Goal: Download file/media: Obtain a digital file from the website

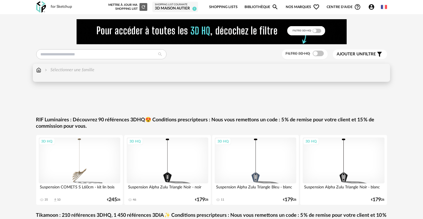
click at [39, 71] on img at bounding box center [38, 70] width 5 height 6
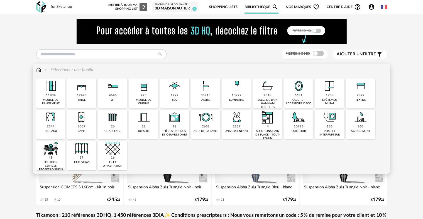
click at [77, 91] on img at bounding box center [81, 86] width 15 height 15
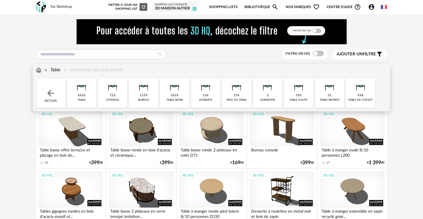
click at [77, 91] on img at bounding box center [81, 86] width 15 height 15
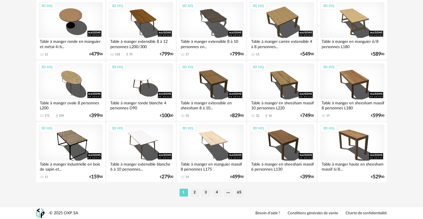
scroll to position [1151, 0]
click at [192, 189] on li "2" at bounding box center [195, 193] width 8 height 8
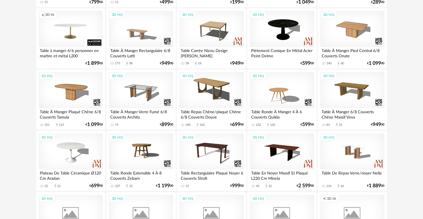
scroll to position [167, 0]
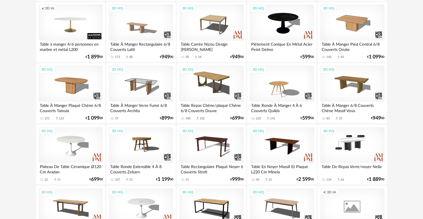
click at [364, 148] on div "3D HQ" at bounding box center [352, 145] width 64 height 36
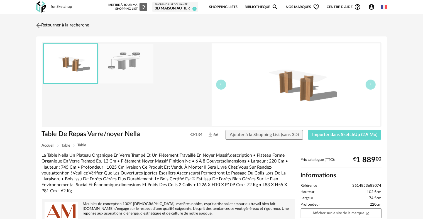
click at [41, 25] on img at bounding box center [39, 25] width 8 height 8
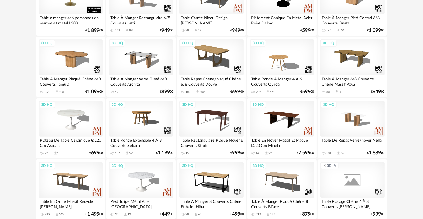
scroll to position [195, 0]
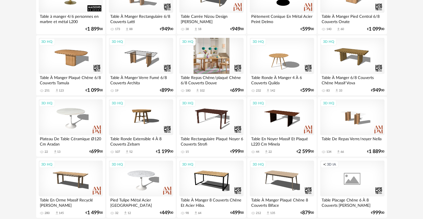
click at [226, 52] on div "3D HQ" at bounding box center [211, 56] width 64 height 36
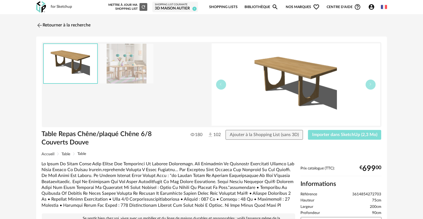
click at [331, 134] on span "Importer dans SketchUp (2,3 Mo)" at bounding box center [344, 135] width 65 height 4
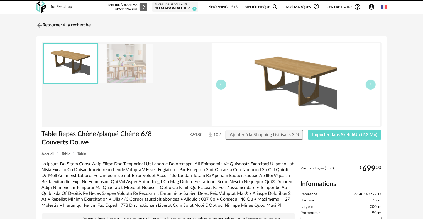
drag, startPoint x: 418, startPoint y: 0, endPoint x: 413, endPoint y: 2, distance: 5.0
click at [417, 1] on div "for Sketchup Nouvelle shopping list Mettre à jour ma Shopping List Refresh icon…" at bounding box center [211, 184] width 423 height 369
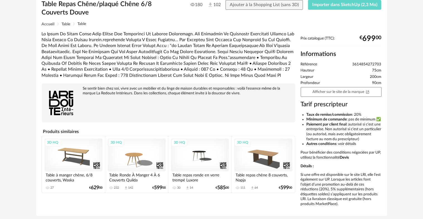
scroll to position [20, 0]
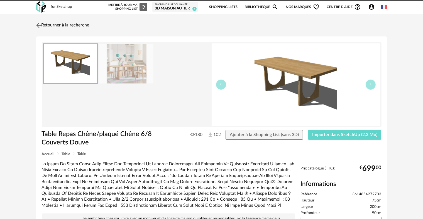
click at [38, 23] on img at bounding box center [39, 25] width 8 height 8
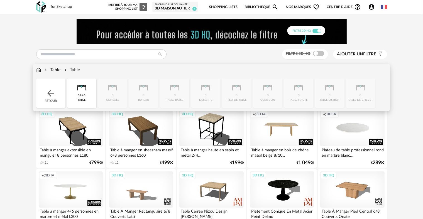
click at [38, 69] on img at bounding box center [38, 70] width 5 height 6
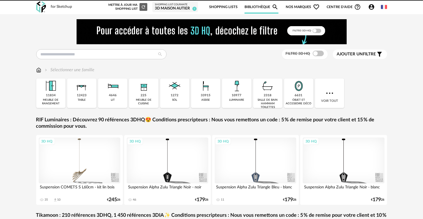
click at [204, 93] on img at bounding box center [205, 86] width 15 height 15
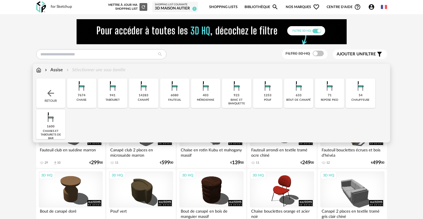
click at [79, 88] on img at bounding box center [81, 86] width 15 height 15
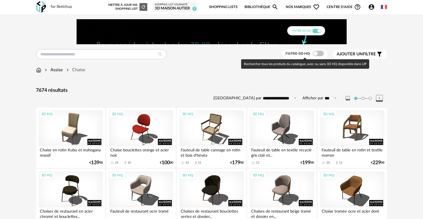
click at [316, 53] on span at bounding box center [318, 54] width 11 height 6
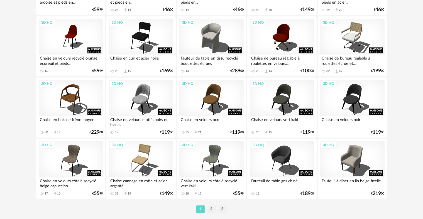
scroll to position [1142, 0]
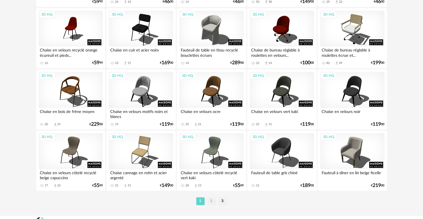
click at [211, 202] on li "2" at bounding box center [211, 201] width 8 height 8
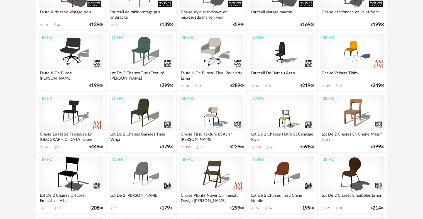
scroll to position [1002, 0]
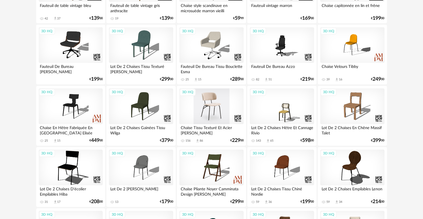
click at [228, 103] on div "3D HQ" at bounding box center [211, 107] width 64 height 36
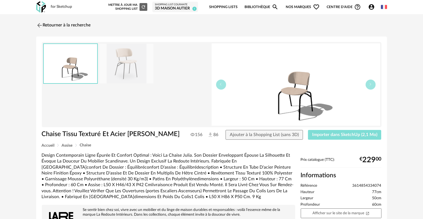
click at [319, 133] on span "Importer dans SketchUp (2,1 Mo)" at bounding box center [344, 135] width 65 height 4
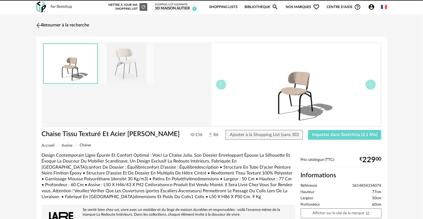
click at [37, 26] on img at bounding box center [39, 25] width 8 height 8
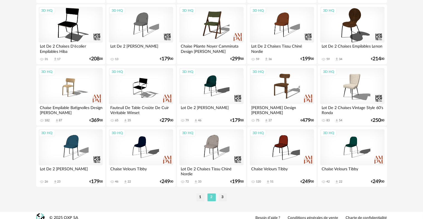
scroll to position [1151, 0]
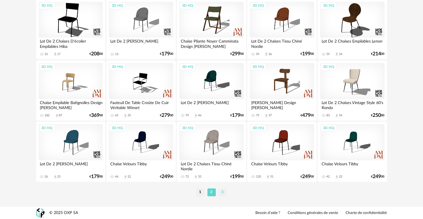
click at [222, 192] on li "3" at bounding box center [223, 193] width 8 height 8
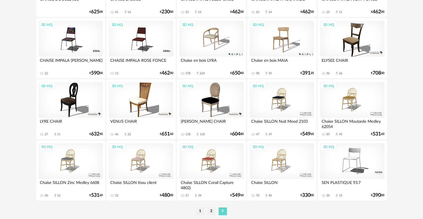
scroll to position [967, 0]
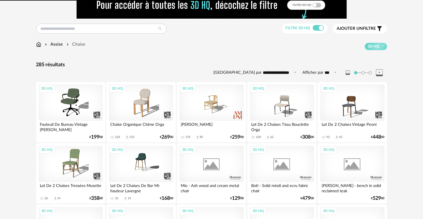
scroll to position [28, 0]
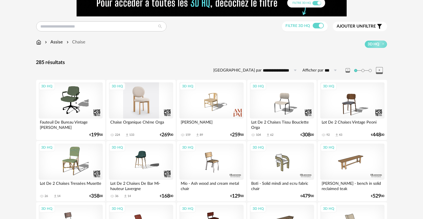
click at [140, 102] on div "3D HQ" at bounding box center [141, 100] width 64 height 36
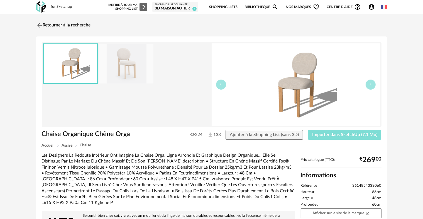
click at [358, 136] on span "Importer dans SketchUp (7,1 Mo)" at bounding box center [344, 135] width 65 height 4
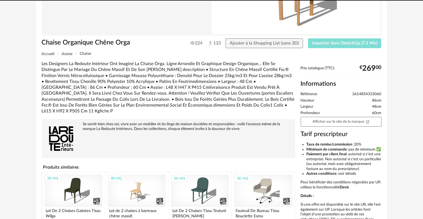
scroll to position [111, 0]
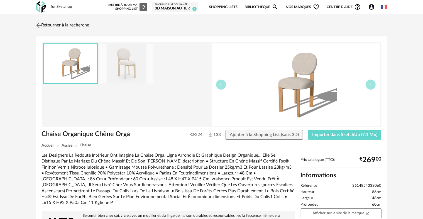
click at [37, 23] on img at bounding box center [39, 25] width 8 height 8
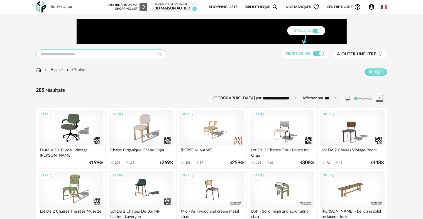
click at [84, 53] on input "text" at bounding box center [101, 54] width 130 height 10
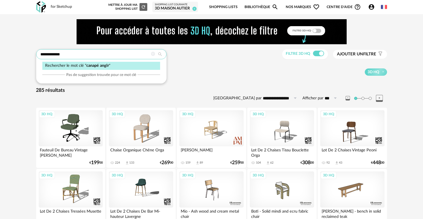
type input "**********"
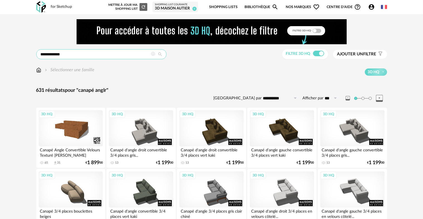
drag, startPoint x: 84, startPoint y: 53, endPoint x: 62, endPoint y: 54, distance: 21.7
click at [62, 54] on input "**********" at bounding box center [101, 54] width 130 height 10
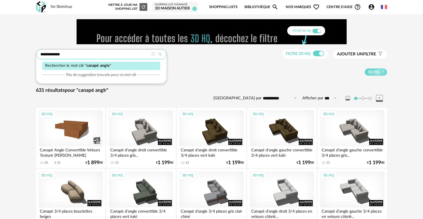
type input "**********"
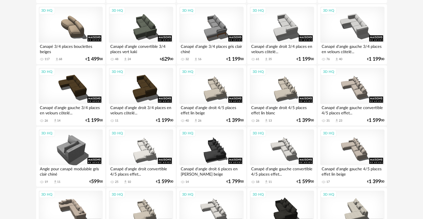
scroll to position [167, 0]
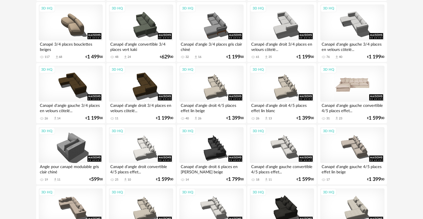
click at [356, 85] on div "3D HQ" at bounding box center [352, 84] width 64 height 36
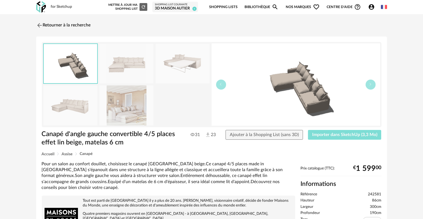
click at [346, 134] on span "Importer dans SketchUp (3,3 Mo)" at bounding box center [344, 135] width 65 height 4
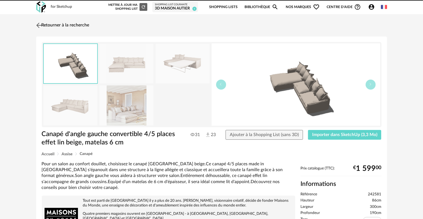
click at [39, 24] on img at bounding box center [39, 25] width 8 height 8
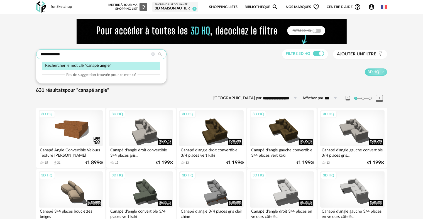
drag, startPoint x: 88, startPoint y: 52, endPoint x: 12, endPoint y: 53, distance: 76.0
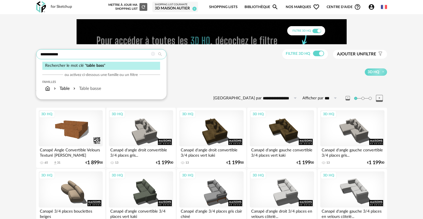
type input "**********"
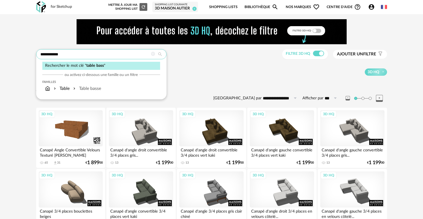
type input "**********"
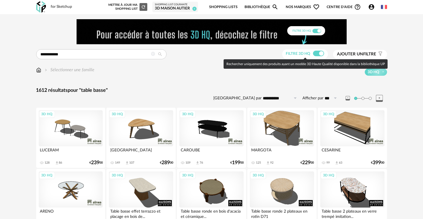
click at [319, 54] on span at bounding box center [318, 54] width 11 height 6
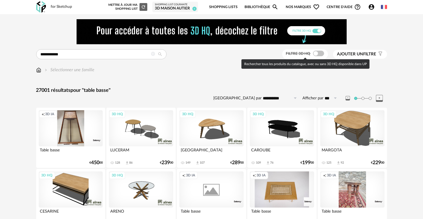
click at [318, 54] on span at bounding box center [318, 54] width 11 height 6
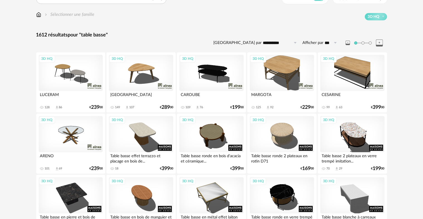
scroll to position [56, 0]
click at [148, 127] on div "3D HQ" at bounding box center [141, 134] width 64 height 36
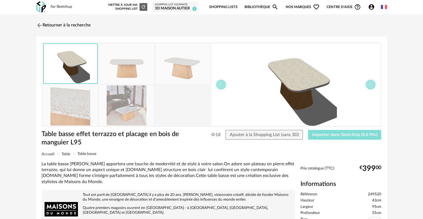
click at [350, 137] on button "Importer dans SketchUp (4,6 Mo)" at bounding box center [345, 135] width 74 height 10
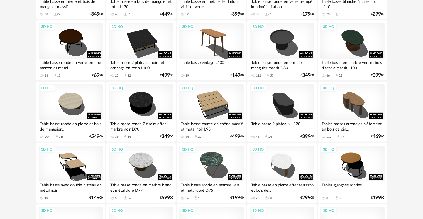
scroll to position [227, 0]
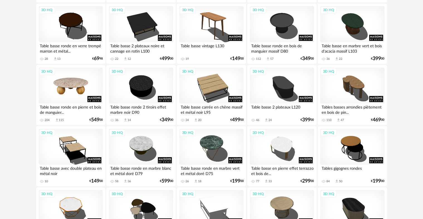
click at [67, 82] on div "3D HQ" at bounding box center [71, 86] width 64 height 36
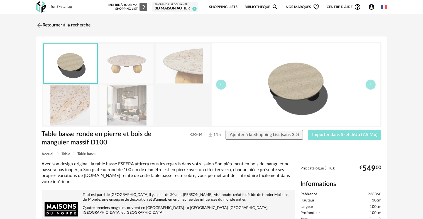
click at [344, 138] on button "Importer dans SketchUp (7,5 Mo)" at bounding box center [345, 135] width 74 height 10
click at [40, 25] on img at bounding box center [39, 25] width 8 height 8
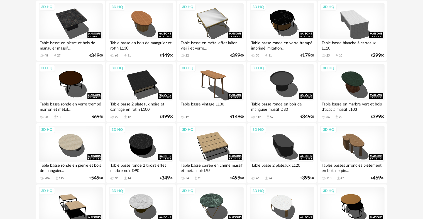
scroll to position [187, 0]
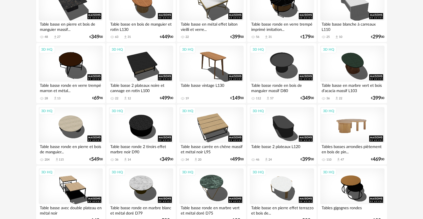
click at [361, 122] on div "3D HQ" at bounding box center [352, 125] width 64 height 36
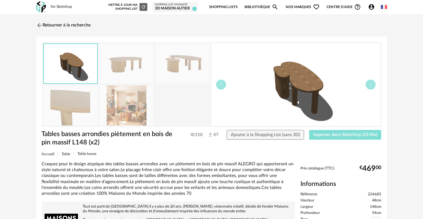
click at [335, 133] on span "Importer dans SketchUp (23 Mo)" at bounding box center [345, 135] width 64 height 4
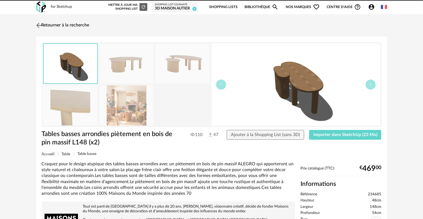
click at [38, 22] on img at bounding box center [39, 25] width 8 height 8
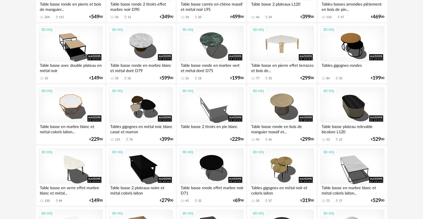
scroll to position [327, 0]
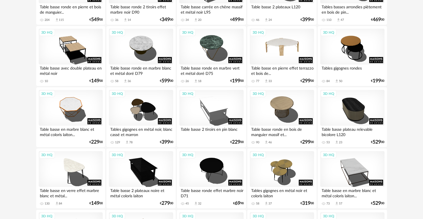
click at [285, 29] on div "3D HQ" at bounding box center [282, 47] width 64 height 36
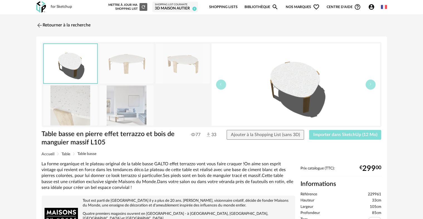
click at [315, 130] on button "Importer dans SketchUp (12 Mo)" at bounding box center [345, 135] width 72 height 10
click at [38, 25] on img at bounding box center [39, 25] width 8 height 8
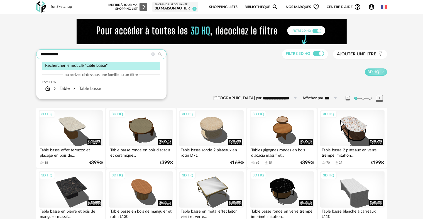
drag, startPoint x: 66, startPoint y: 51, endPoint x: 28, endPoint y: 53, distance: 38.0
type input "********"
type input "**********"
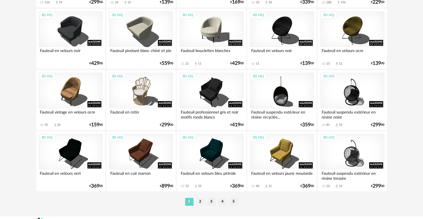
scroll to position [1142, 0]
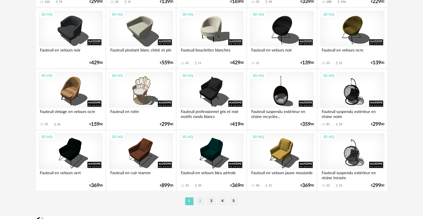
click at [200, 202] on li "2" at bounding box center [200, 201] width 8 height 8
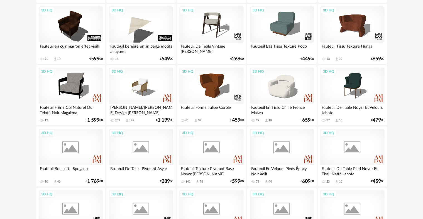
scroll to position [167, 0]
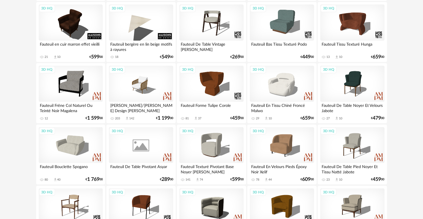
click at [146, 147] on div "3D HQ" at bounding box center [141, 145] width 64 height 36
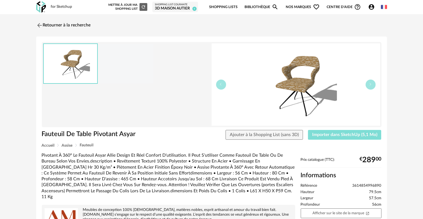
click at [320, 136] on span "Importer dans SketchUp (5,1 Mo)" at bounding box center [344, 135] width 65 height 4
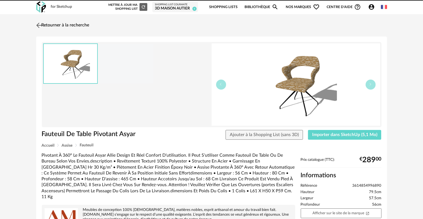
click at [39, 26] on img at bounding box center [39, 25] width 8 height 8
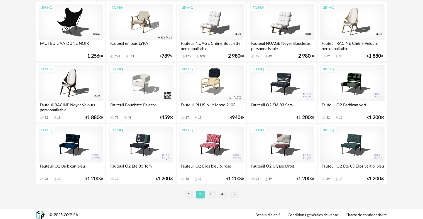
scroll to position [1151, 0]
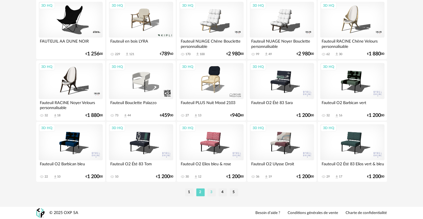
click at [209, 192] on li "3" at bounding box center [211, 193] width 8 height 8
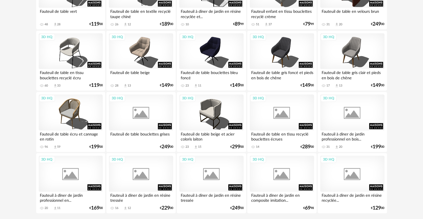
scroll to position [1151, 0]
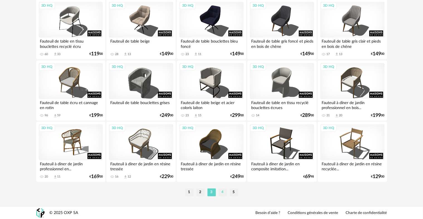
click at [219, 192] on li "4" at bounding box center [223, 193] width 8 height 8
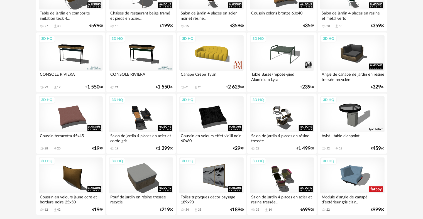
scroll to position [1142, 0]
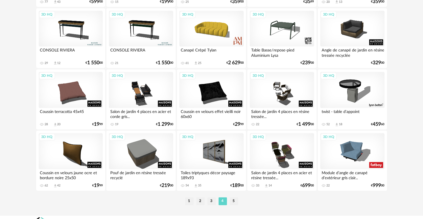
drag, startPoint x: 231, startPoint y: 200, endPoint x: 248, endPoint y: 187, distance: 22.3
click at [231, 200] on li "5" at bounding box center [234, 201] width 8 height 8
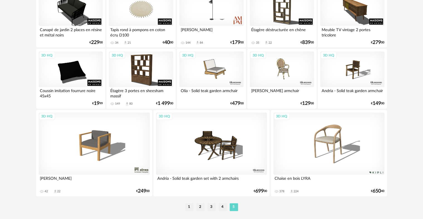
scroll to position [993, 0]
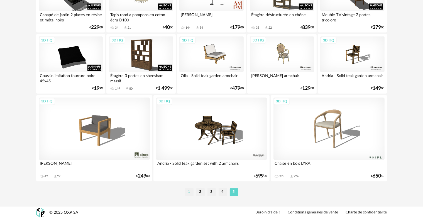
click at [189, 193] on li "1" at bounding box center [189, 193] width 8 height 8
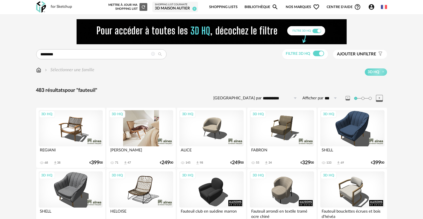
click at [161, 129] on div "3D HQ" at bounding box center [141, 128] width 64 height 36
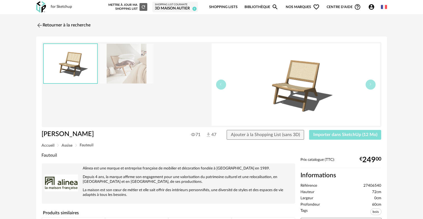
click at [345, 133] on span "Importer dans SketchUp (12 Mo)" at bounding box center [345, 135] width 64 height 4
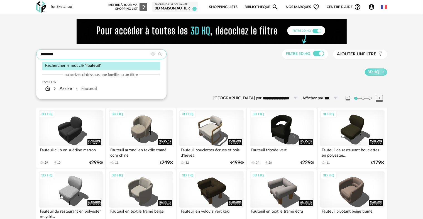
drag, startPoint x: 62, startPoint y: 51, endPoint x: 9, endPoint y: 51, distance: 52.3
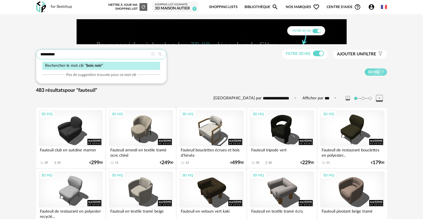
type input "*********"
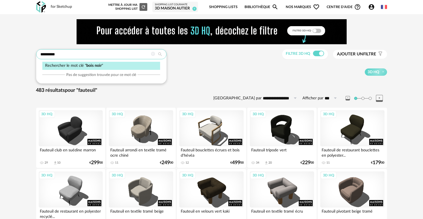
type input "**********"
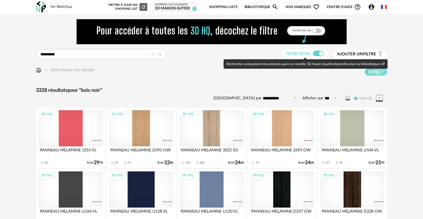
click at [314, 51] on span at bounding box center [318, 54] width 11 height 6
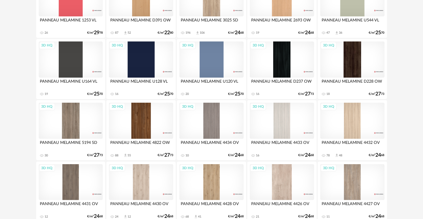
scroll to position [111, 0]
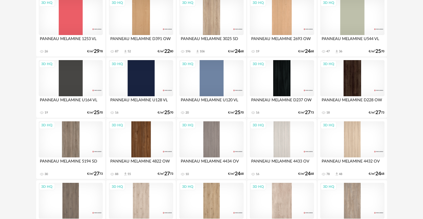
click at [291, 79] on div "3D HQ" at bounding box center [282, 78] width 64 height 36
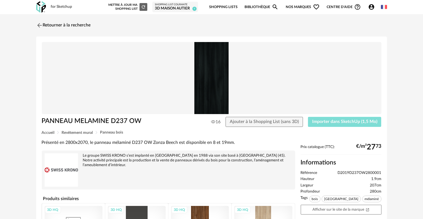
click at [354, 123] on span "Importer dans SketchUp (1,5 Mo)" at bounding box center [344, 121] width 65 height 4
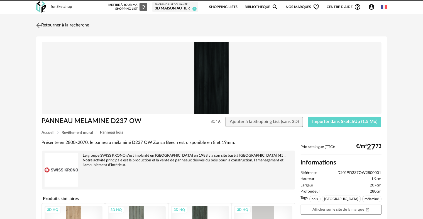
click at [38, 25] on img at bounding box center [39, 25] width 8 height 8
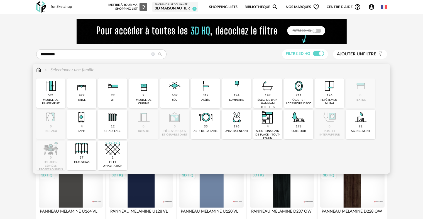
click at [40, 70] on img at bounding box center [38, 70] width 5 height 6
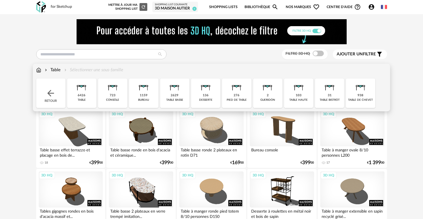
click at [172, 92] on img at bounding box center [174, 86] width 15 height 15
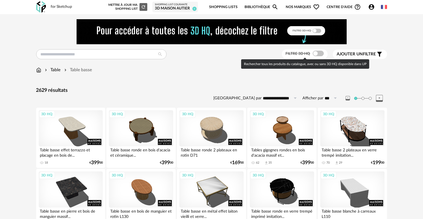
click at [317, 55] on span at bounding box center [318, 54] width 11 height 6
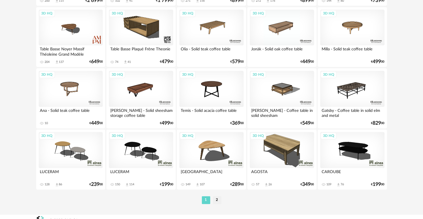
scroll to position [1151, 0]
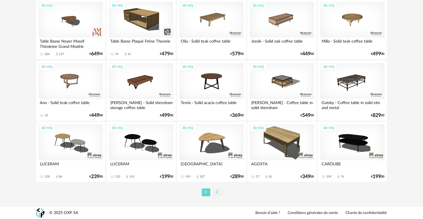
click at [213, 190] on li "2" at bounding box center [217, 193] width 8 height 8
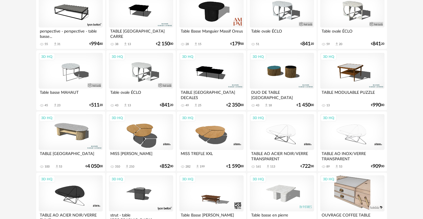
scroll to position [362, 0]
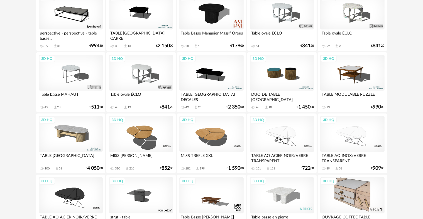
click at [143, 132] on div "3D HQ" at bounding box center [141, 134] width 64 height 36
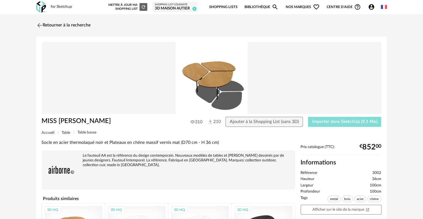
click at [326, 124] on span "Importer dans SketchUp (9,1 Mo)" at bounding box center [344, 121] width 65 height 4
click at [37, 25] on img at bounding box center [39, 25] width 8 height 8
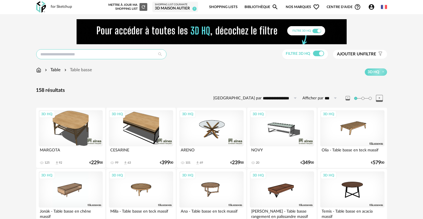
click at [47, 56] on input "text" at bounding box center [101, 54] width 130 height 10
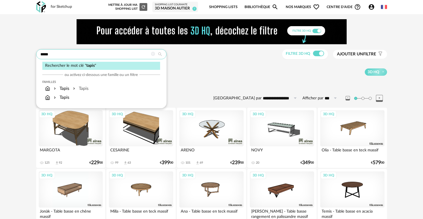
type input "*****"
type input "**********"
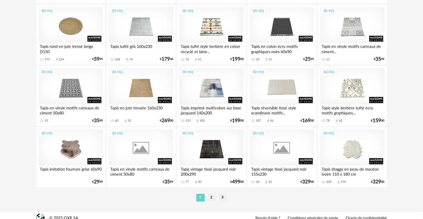
scroll to position [1151, 0]
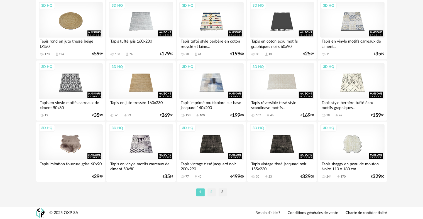
click at [213, 193] on li "2" at bounding box center [211, 193] width 8 height 8
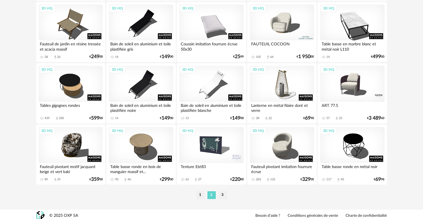
scroll to position [1151, 0]
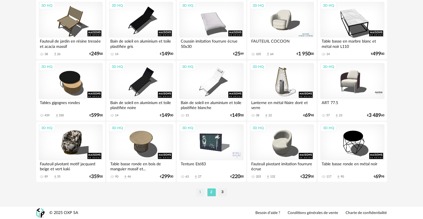
click at [202, 192] on li "1" at bounding box center [200, 193] width 8 height 8
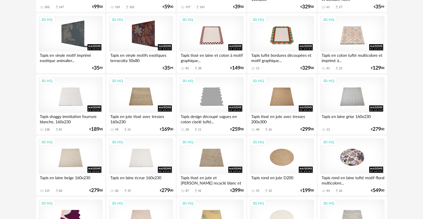
scroll to position [390, 0]
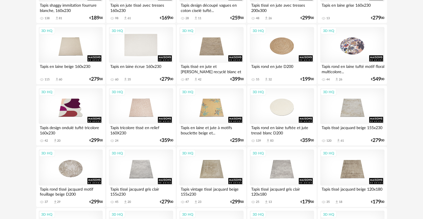
click at [155, 39] on div "3D HQ" at bounding box center [141, 45] width 64 height 36
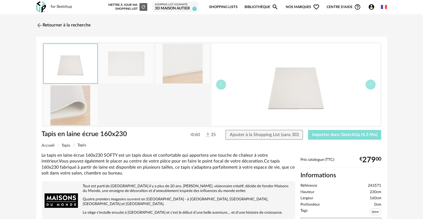
drag, startPoint x: 365, startPoint y: 133, endPoint x: 371, endPoint y: 119, distance: 14.9
click at [365, 133] on span "Importer dans SketchUp (4,3 Mo)" at bounding box center [344, 135] width 65 height 4
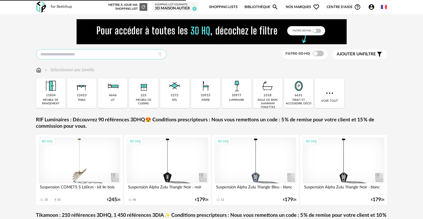
click at [119, 53] on input "text" at bounding box center [101, 54] width 130 height 10
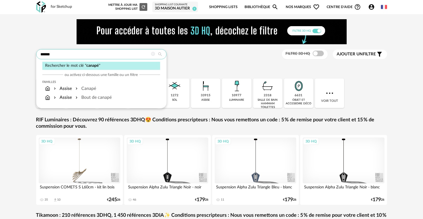
type input "******"
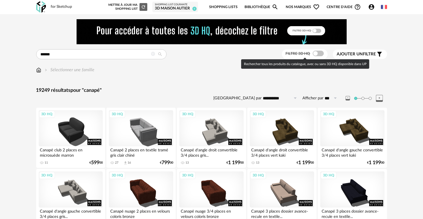
click at [316, 53] on span at bounding box center [318, 54] width 11 height 6
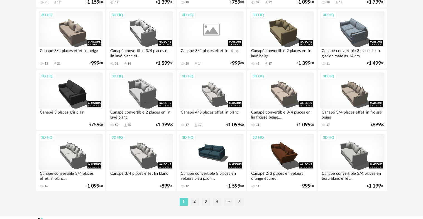
scroll to position [1142, 0]
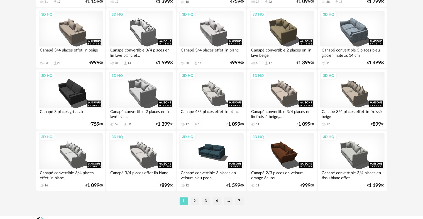
click at [197, 198] on li "2" at bounding box center [195, 201] width 8 height 8
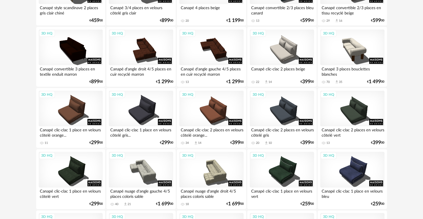
scroll to position [919, 0]
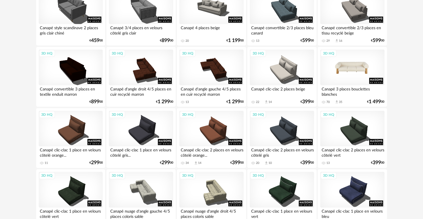
click at [368, 70] on div "3D HQ" at bounding box center [352, 68] width 64 height 36
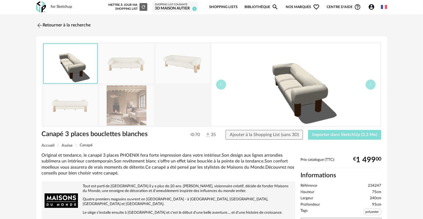
click at [318, 135] on span "Importer dans SketchUp (3,3 Mo)" at bounding box center [344, 135] width 65 height 4
click at [46, 25] on link "Retourner à la recherche" at bounding box center [62, 25] width 55 height 12
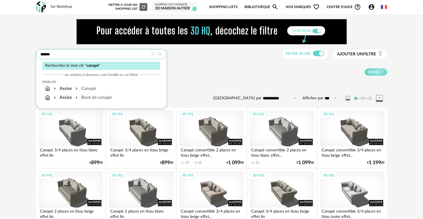
drag, startPoint x: 97, startPoint y: 57, endPoint x: 34, endPoint y: 56, distance: 63.2
type input "******"
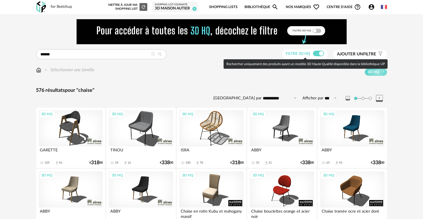
click at [313, 54] on span at bounding box center [318, 54] width 11 height 6
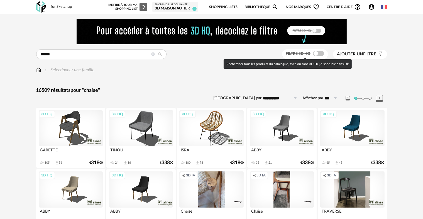
click at [313, 54] on span at bounding box center [318, 54] width 11 height 6
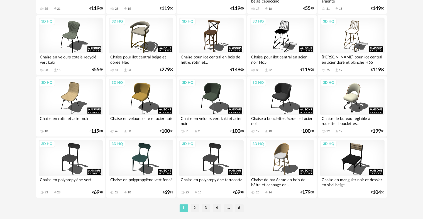
scroll to position [1142, 0]
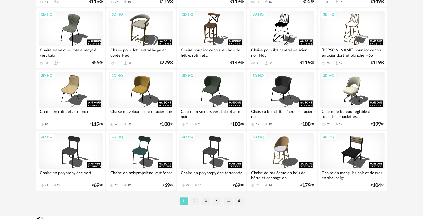
click at [195, 199] on li "2" at bounding box center [195, 201] width 8 height 8
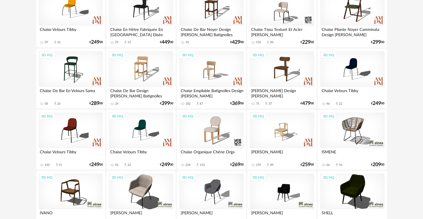
scroll to position [863, 0]
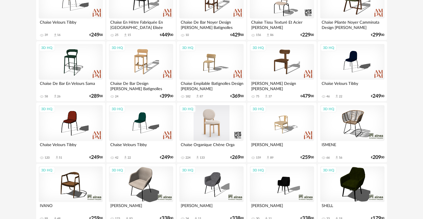
click at [205, 118] on div "3D HQ" at bounding box center [211, 123] width 64 height 36
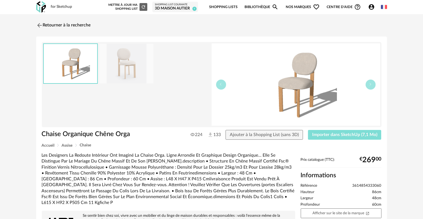
click at [341, 133] on span "Importer dans SketchUp (7,1 Mo)" at bounding box center [344, 135] width 65 height 4
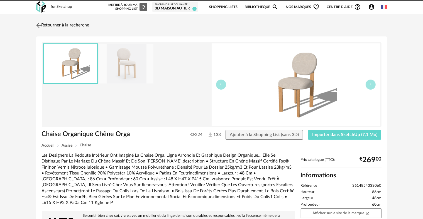
click at [38, 26] on img at bounding box center [39, 25] width 8 height 8
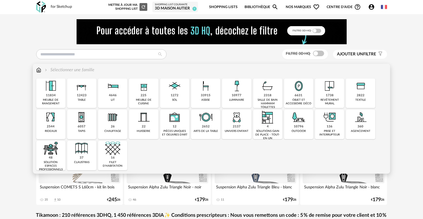
click at [296, 90] on img at bounding box center [298, 86] width 15 height 15
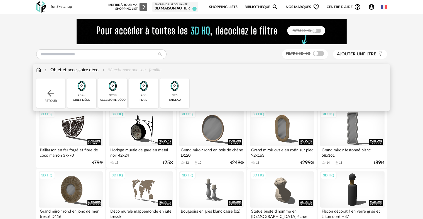
click at [81, 96] on div "2098" at bounding box center [82, 96] width 8 height 4
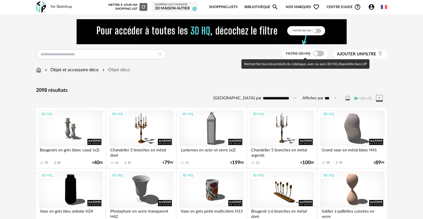
click at [315, 54] on span at bounding box center [318, 54] width 11 height 6
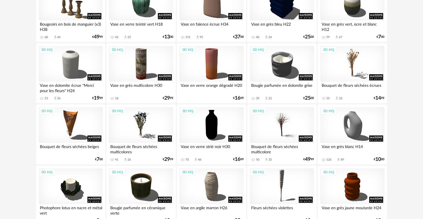
scroll to position [251, 0]
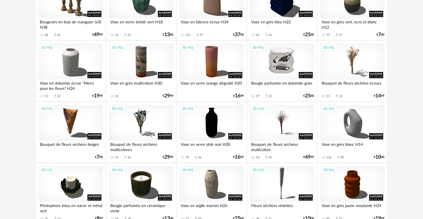
click at [289, 58] on div "3D HQ" at bounding box center [282, 62] width 64 height 36
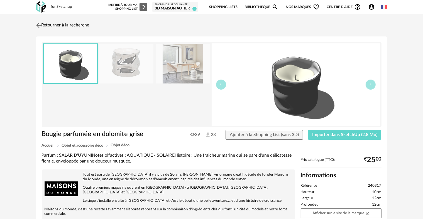
click at [41, 26] on img at bounding box center [39, 25] width 8 height 8
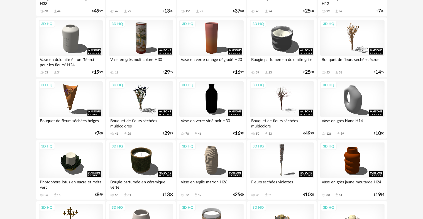
scroll to position [278, 0]
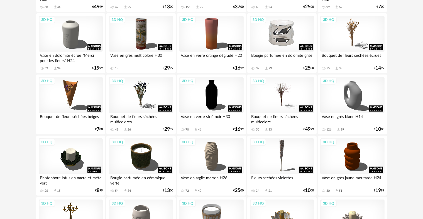
click at [269, 35] on div "3D HQ" at bounding box center [282, 34] width 64 height 36
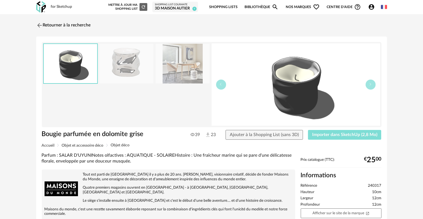
click at [338, 132] on button "Importer dans SketchUp (2,8 Mo)" at bounding box center [345, 135] width 74 height 10
click at [41, 25] on img at bounding box center [39, 25] width 8 height 8
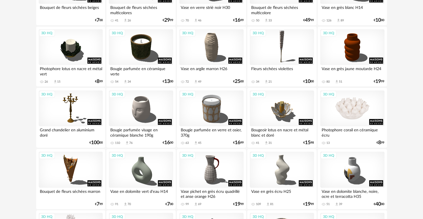
scroll to position [390, 0]
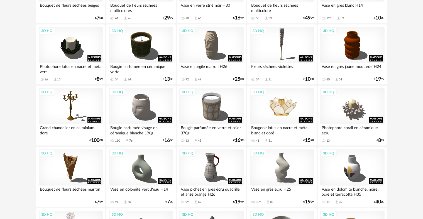
click at [278, 106] on div "3D HQ" at bounding box center [282, 106] width 64 height 36
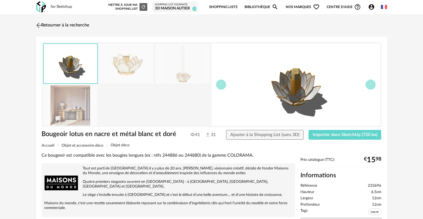
click at [40, 26] on img at bounding box center [39, 25] width 8 height 8
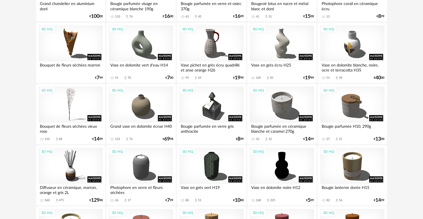
scroll to position [529, 0]
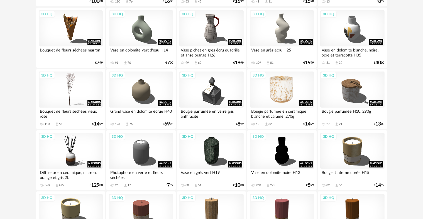
click at [267, 99] on div "3D HQ" at bounding box center [282, 90] width 64 height 36
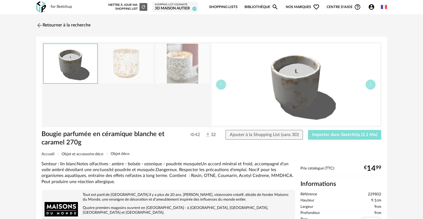
click at [327, 134] on span "Importer dans SketchUp (2,1 Mo)" at bounding box center [344, 135] width 65 height 4
click at [38, 22] on img at bounding box center [39, 25] width 8 height 8
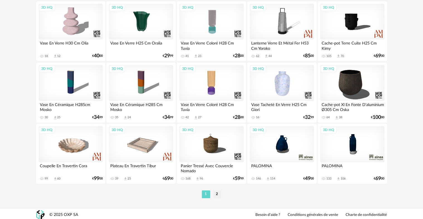
scroll to position [1151, 0]
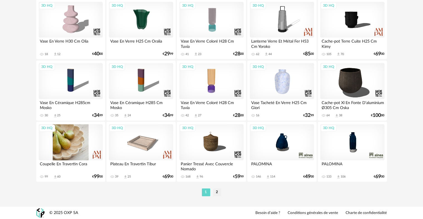
click at [86, 143] on div "3D HQ" at bounding box center [71, 142] width 64 height 36
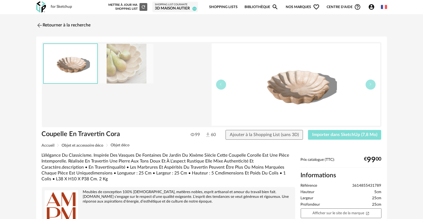
click at [350, 136] on span "Importer dans SketchUp (7,8 Mo)" at bounding box center [344, 135] width 65 height 4
click at [38, 24] on img at bounding box center [39, 25] width 8 height 8
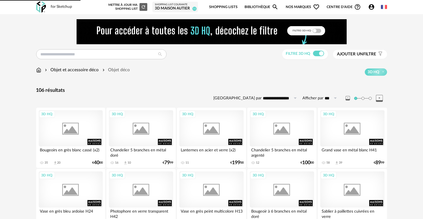
scroll to position [1151, 0]
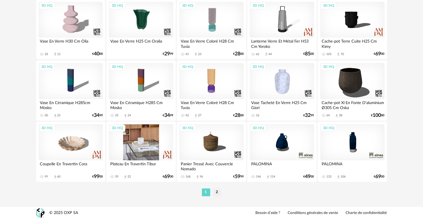
click at [146, 137] on div "3D HQ" at bounding box center [141, 142] width 64 height 36
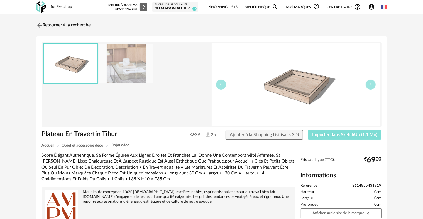
click at [334, 133] on span "Importer dans SketchUp (1,1 Mo)" at bounding box center [344, 135] width 65 height 4
click at [40, 25] on img at bounding box center [39, 25] width 8 height 8
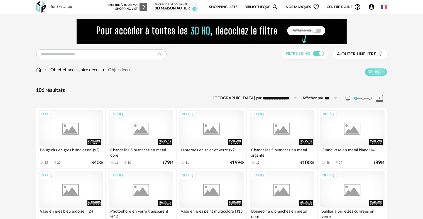
scroll to position [1151, 0]
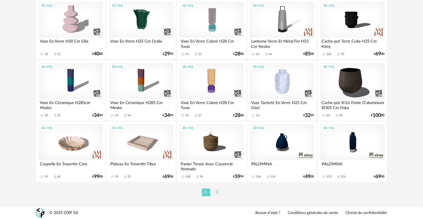
click at [215, 191] on li "2" at bounding box center [217, 193] width 8 height 8
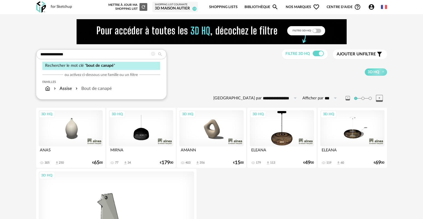
type input "**********"
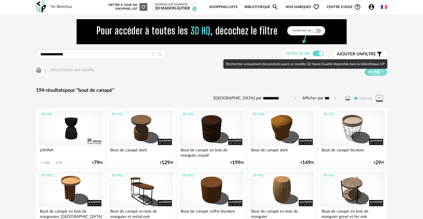
click at [313, 53] on span at bounding box center [318, 54] width 11 height 6
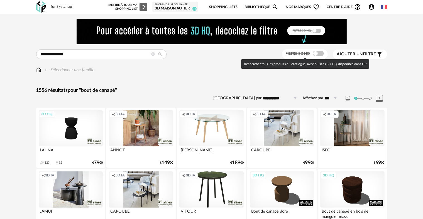
click at [319, 53] on span at bounding box center [318, 54] width 11 height 6
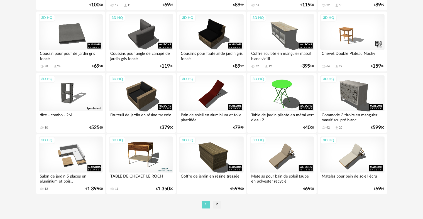
scroll to position [1151, 0]
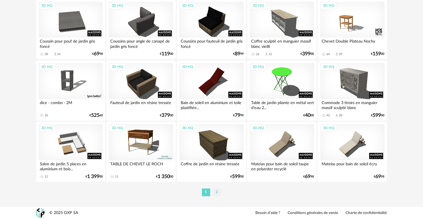
click at [215, 190] on li "2" at bounding box center [217, 193] width 8 height 8
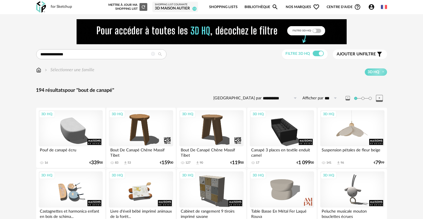
click at [374, 120] on div "3D HQ" at bounding box center [352, 128] width 64 height 36
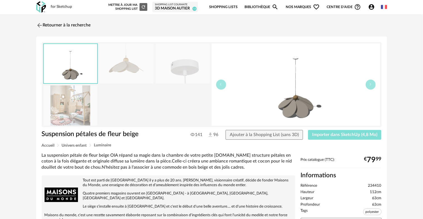
click at [332, 136] on span "Importer dans SketchUp (4,8 Mo)" at bounding box center [344, 135] width 65 height 4
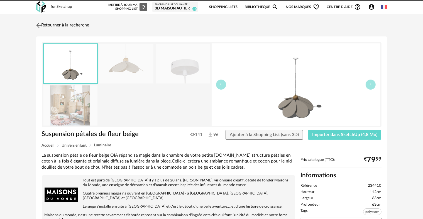
click at [39, 23] on img at bounding box center [39, 25] width 8 height 8
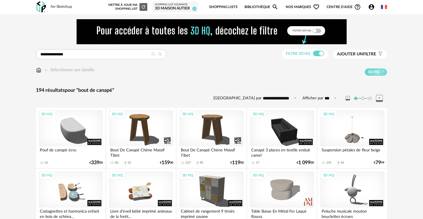
click at [38, 68] on img at bounding box center [38, 70] width 5 height 6
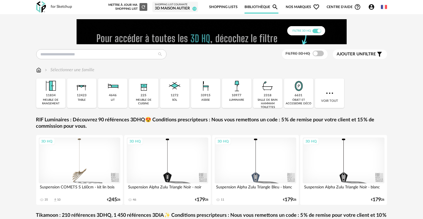
click at [228, 97] on div "10977 luminaire" at bounding box center [236, 94] width 29 height 30
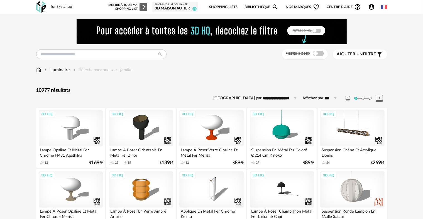
click at [38, 70] on img at bounding box center [38, 70] width 5 height 6
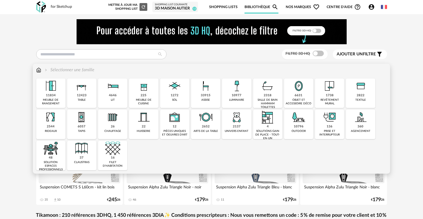
click at [243, 92] on img at bounding box center [236, 86] width 15 height 15
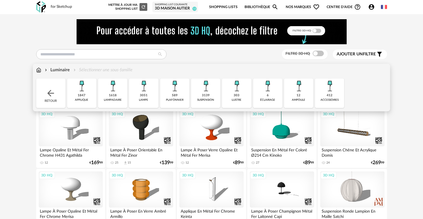
click at [208, 93] on img at bounding box center [205, 86] width 15 height 15
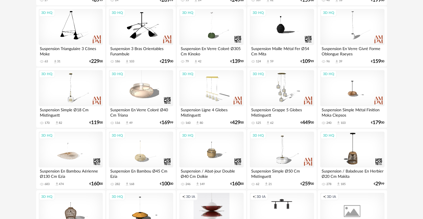
scroll to position [167, 0]
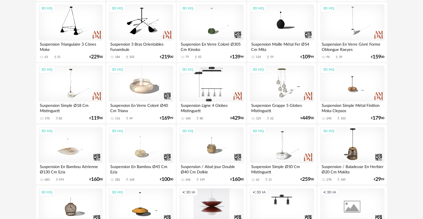
click at [212, 78] on div "3D HQ" at bounding box center [211, 84] width 64 height 36
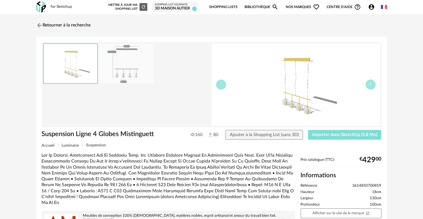
click at [323, 137] on button "Importer dans SketchUp (3,8 Mo)" at bounding box center [345, 135] width 74 height 10
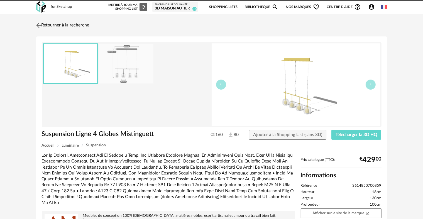
click at [40, 26] on img at bounding box center [39, 25] width 8 height 8
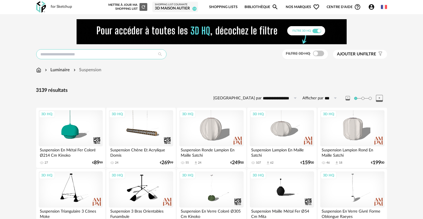
click at [73, 50] on input "text" at bounding box center [101, 54] width 130 height 10
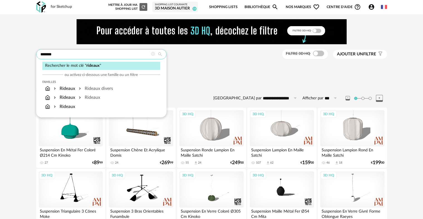
type input "*******"
type input "**********"
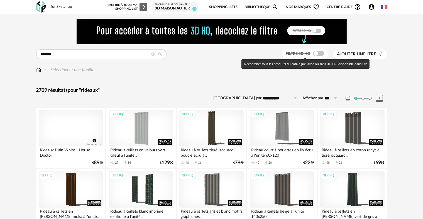
click at [315, 52] on span at bounding box center [318, 54] width 11 height 6
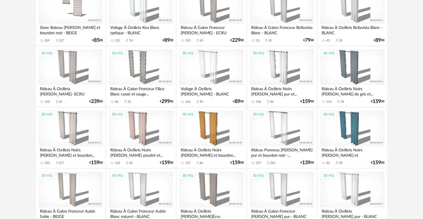
scroll to position [418, 0]
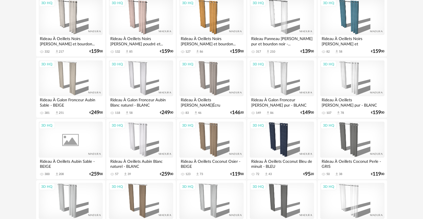
click at [70, 128] on div "3D HQ" at bounding box center [71, 140] width 64 height 36
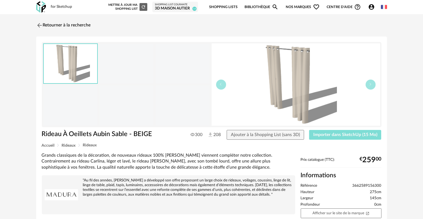
click at [353, 135] on span "Importer dans SketchUp (15 Mo)" at bounding box center [345, 135] width 64 height 4
click at [37, 23] on img at bounding box center [39, 25] width 8 height 8
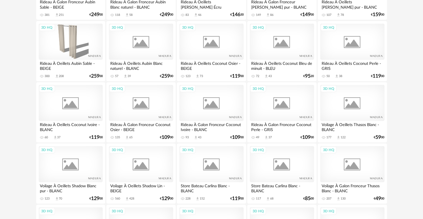
scroll to position [516, 0]
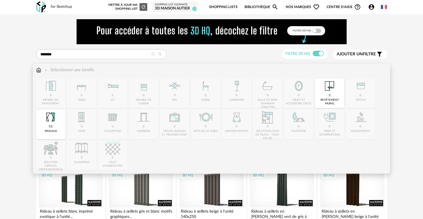
click at [37, 71] on img at bounding box center [38, 70] width 5 height 6
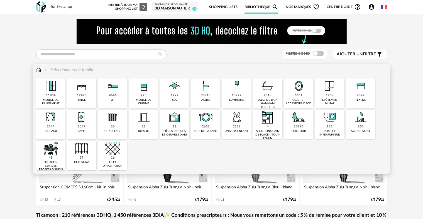
click at [234, 90] on img at bounding box center [236, 86] width 15 height 15
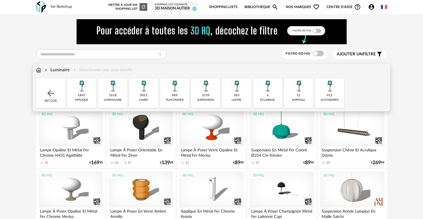
click at [109, 93] on img at bounding box center [112, 86] width 15 height 15
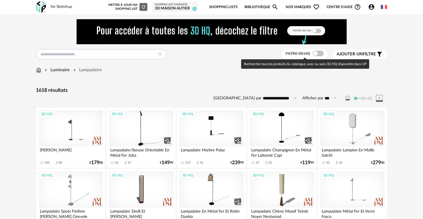
click at [317, 53] on span at bounding box center [318, 54] width 11 height 6
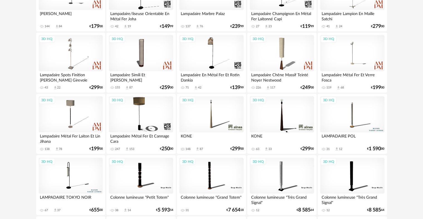
scroll to position [135, 0]
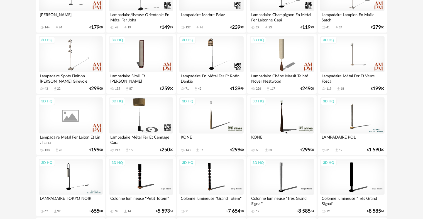
click at [70, 104] on div "3D HQ" at bounding box center [71, 115] width 64 height 36
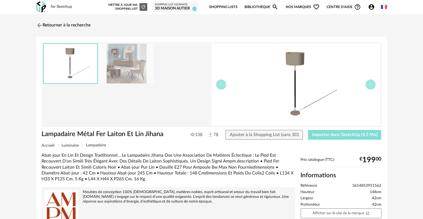
click at [324, 137] on button "Importer dans SketchUp (4,3 Mo)" at bounding box center [345, 135] width 74 height 10
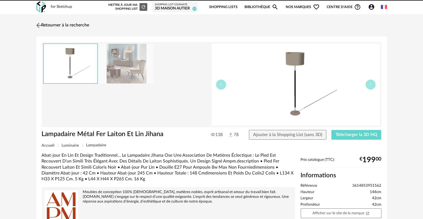
click at [38, 26] on img at bounding box center [39, 25] width 8 height 8
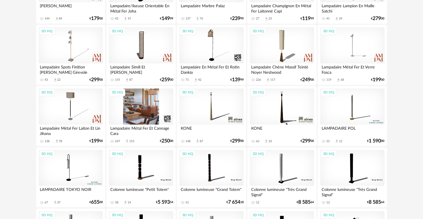
scroll to position [163, 0]
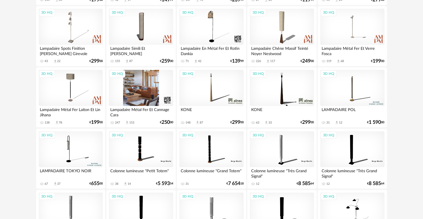
click at [135, 87] on div "3D HQ" at bounding box center [141, 88] width 64 height 36
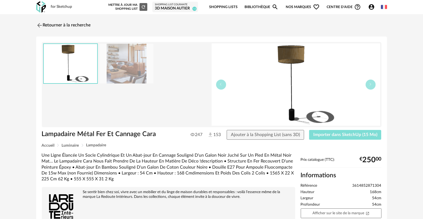
click at [349, 134] on span "Importer dans SketchUp (15 Mo)" at bounding box center [345, 135] width 64 height 4
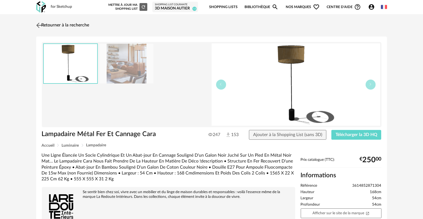
click at [41, 22] on img at bounding box center [39, 25] width 8 height 8
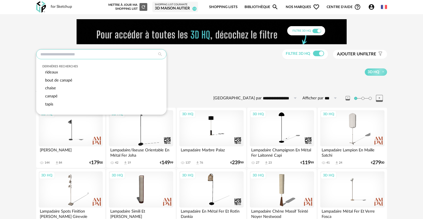
click at [84, 52] on input "text" at bounding box center [101, 54] width 130 height 10
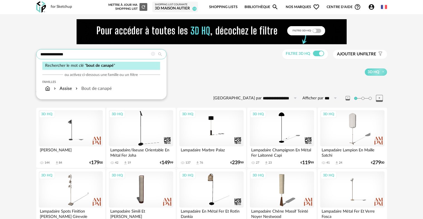
type input "**********"
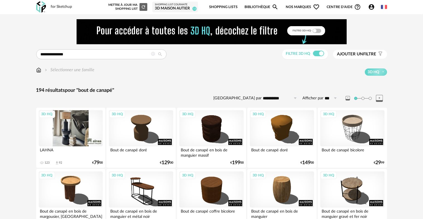
click at [84, 124] on div "3D HQ" at bounding box center [71, 128] width 64 height 36
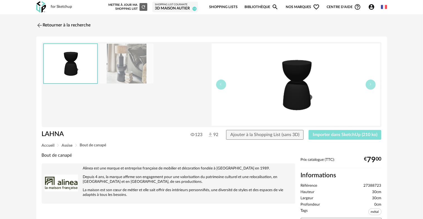
click at [321, 137] on button "Importer dans SketchUp (210 ko)" at bounding box center [345, 135] width 73 height 10
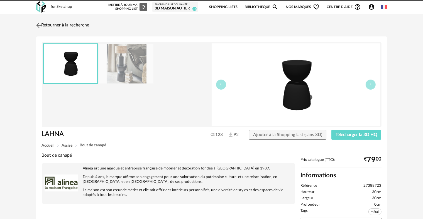
click at [40, 22] on img at bounding box center [39, 25] width 8 height 8
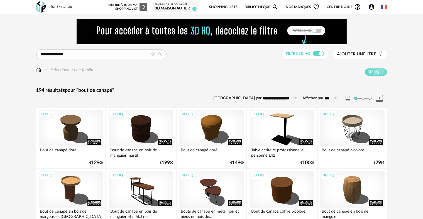
click at [39, 70] on img at bounding box center [38, 70] width 5 height 6
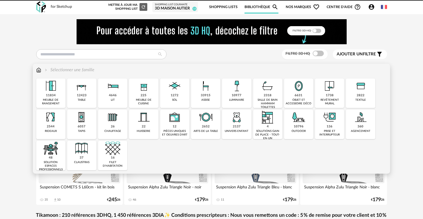
click at [239, 90] on img at bounding box center [236, 86] width 15 height 15
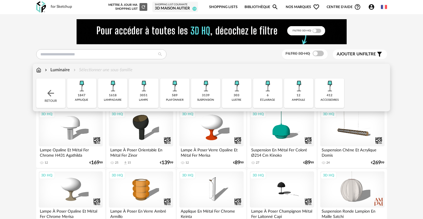
click at [147, 96] on div "3051" at bounding box center [144, 96] width 8 height 4
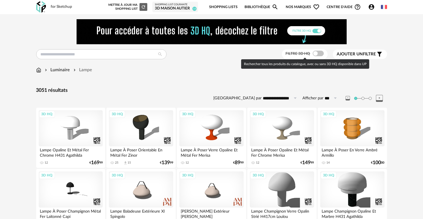
click at [321, 55] on span at bounding box center [318, 54] width 11 height 6
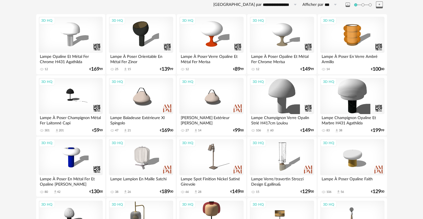
scroll to position [55, 0]
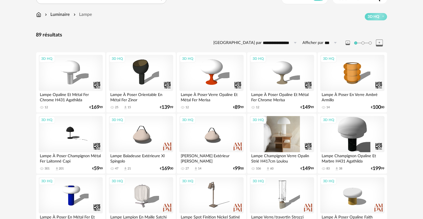
click at [272, 135] on div "3D HQ" at bounding box center [282, 134] width 64 height 36
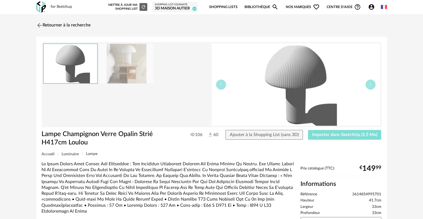
click at [340, 136] on span "Importer dans SketchUp (2,5 Mo)" at bounding box center [344, 135] width 65 height 4
